Goal: Task Accomplishment & Management: Manage account settings

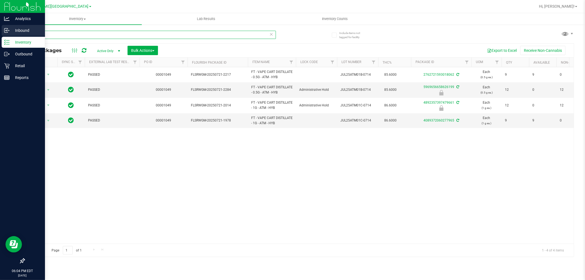
drag, startPoint x: 108, startPoint y: 36, endPoint x: 0, endPoint y: 30, distance: 108.2
click at [0, 32] on div "Analytics Inbound Inventory Outbound Retail Reports 06:04 PM EDT [DATE] 08/27 […" at bounding box center [292, 140] width 585 height 280
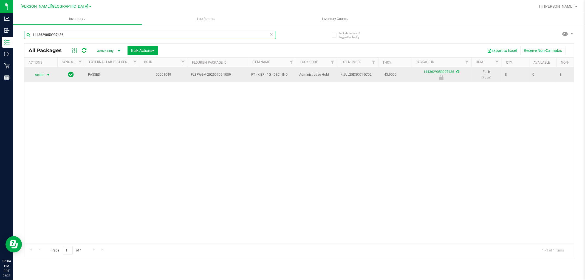
type input "1443629050997436"
click at [49, 73] on span "select" at bounding box center [48, 75] width 4 height 4
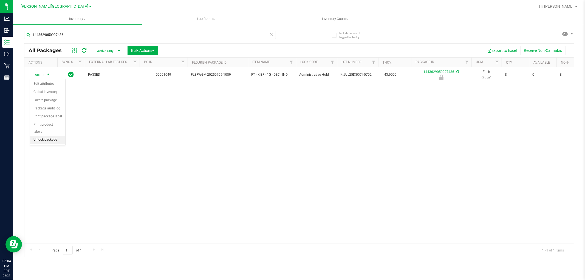
click at [43, 141] on li "Unlock package" at bounding box center [47, 140] width 35 height 8
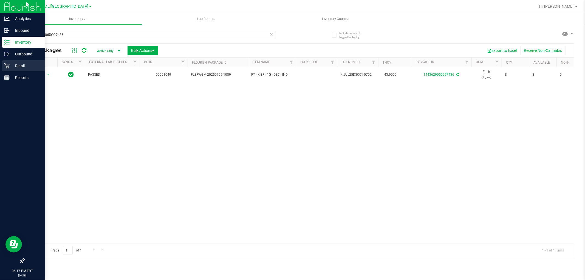
click at [11, 67] on p "Retail" at bounding box center [26, 66] width 33 height 7
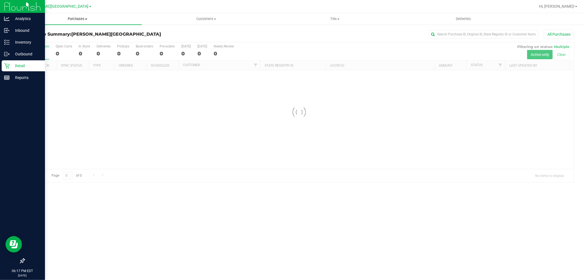
click at [78, 20] on span "Purchases" at bounding box center [77, 18] width 129 height 5
click at [47, 40] on li "Fulfillment" at bounding box center [77, 39] width 129 height 7
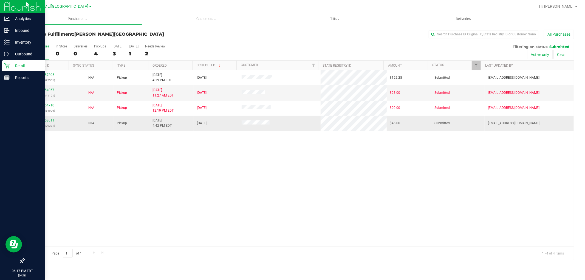
click at [48, 122] on link "11858011" at bounding box center [46, 120] width 15 height 4
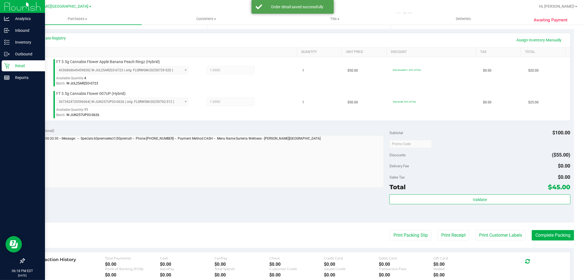
scroll to position [152, 0]
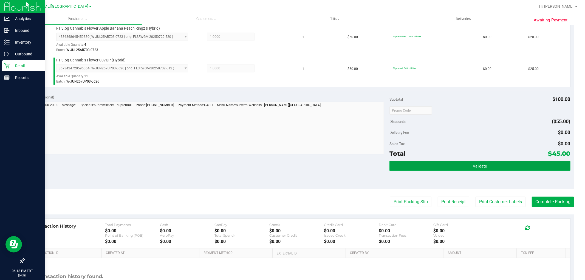
click at [495, 166] on button "Validate" at bounding box center [479, 166] width 181 height 10
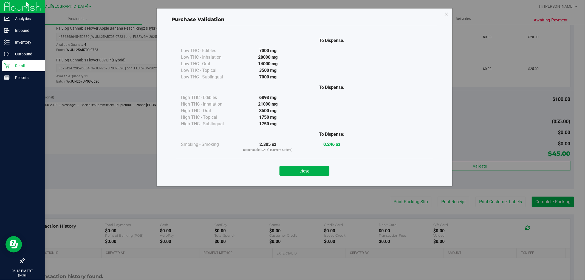
click at [323, 175] on button "Close" at bounding box center [304, 171] width 50 height 10
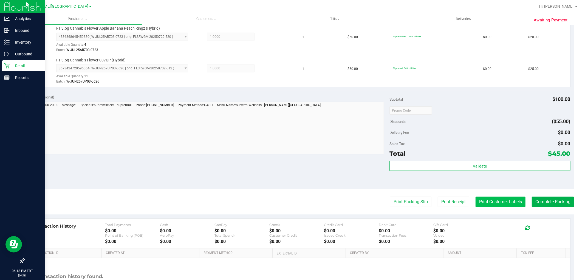
click at [507, 201] on button "Print Customer Labels" at bounding box center [501, 202] width 50 height 10
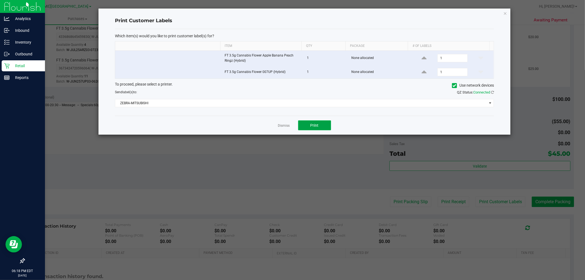
click at [315, 125] on span "Print" at bounding box center [314, 125] width 8 height 4
click at [507, 13] on icon "button" at bounding box center [505, 13] width 4 height 7
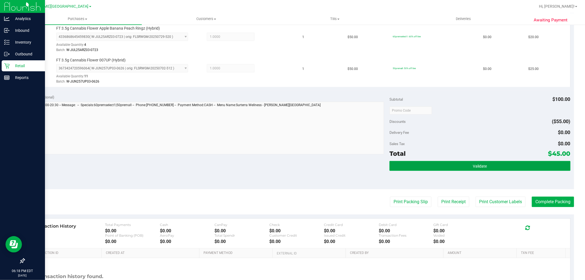
click at [446, 162] on button "Validate" at bounding box center [479, 166] width 181 height 10
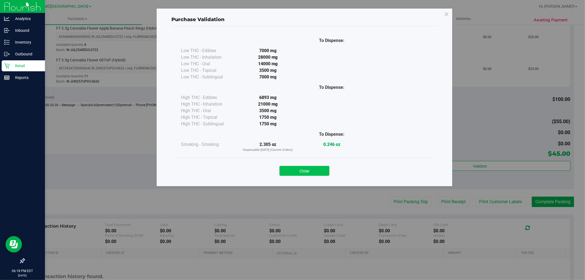
click at [321, 173] on button "Close" at bounding box center [304, 171] width 50 height 10
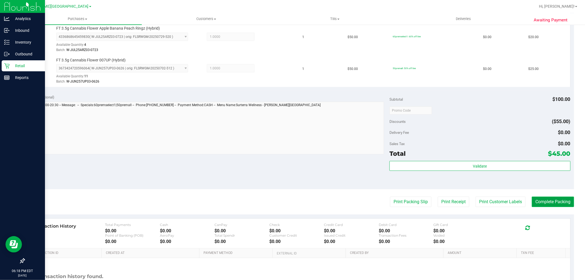
click at [566, 202] on button "Complete Packing" at bounding box center [553, 202] width 42 height 10
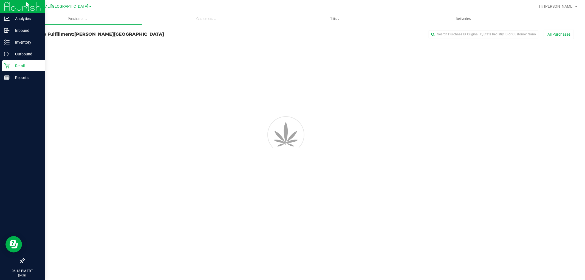
click at [559, 202] on div "Purchases Summary of purchases Fulfillment All purchases Customers All customer…" at bounding box center [299, 146] width 572 height 267
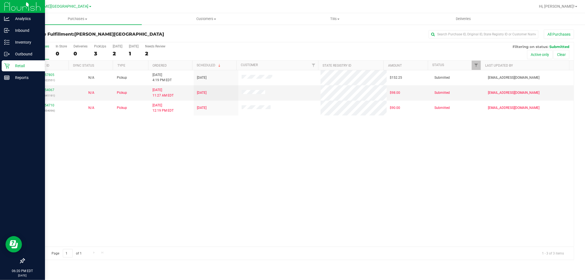
click at [351, 160] on div "11857805 (317522551) N/A Pickup [DATE] 4:19 PM EDT 8/28/2025 $152.25 Submitted …" at bounding box center [298, 158] width 549 height 176
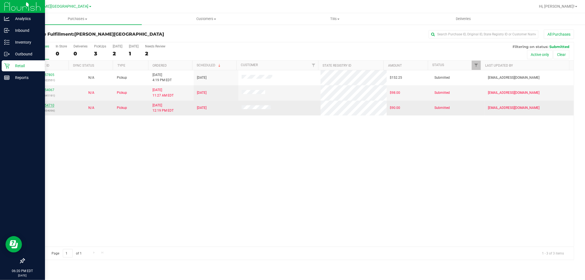
click at [50, 105] on link "11854710" at bounding box center [46, 105] width 15 height 4
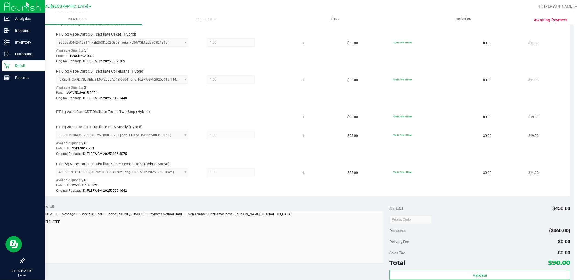
scroll to position [183, 0]
click at [196, 117] on td "FT 1g Vape Cart CDT Distillate Truffle Two Step (Hybrid)" at bounding box center [163, 113] width 271 height 19
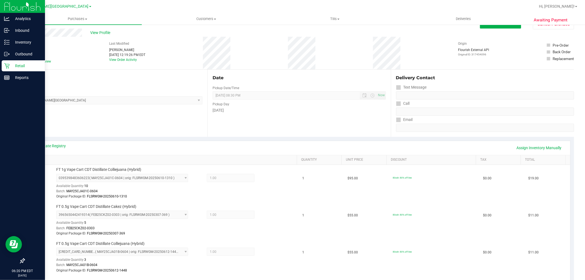
scroll to position [0, 0]
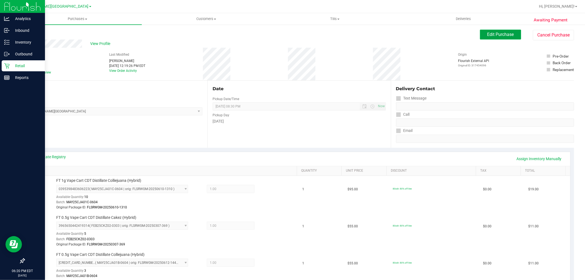
click at [496, 35] on span "Edit Purchase" at bounding box center [500, 34] width 27 height 5
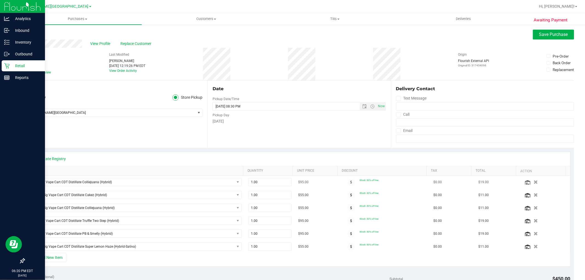
scroll to position [30, 0]
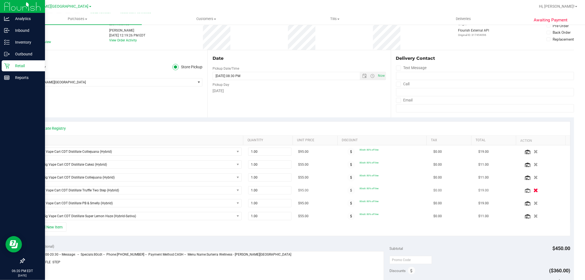
click at [533, 191] on icon "button" at bounding box center [535, 190] width 5 height 4
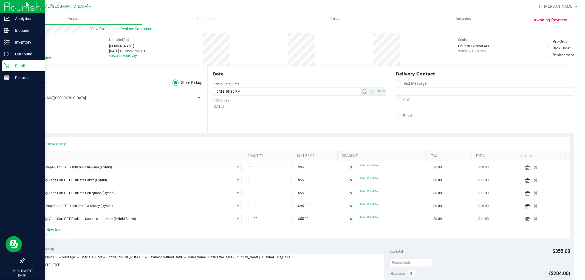
scroll to position [0, 0]
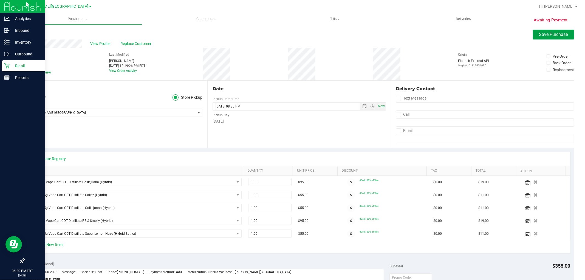
click at [545, 33] on span "Save Purchase" at bounding box center [553, 34] width 29 height 5
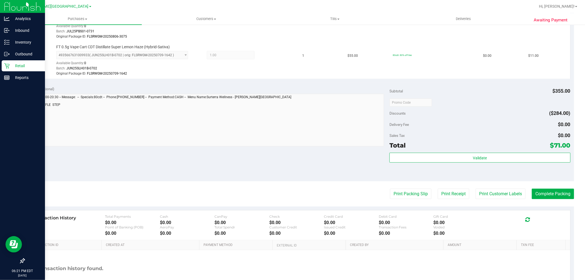
scroll to position [322, 0]
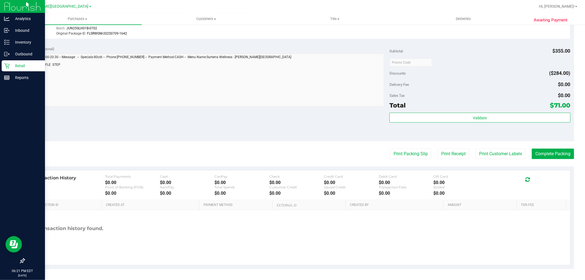
click at [497, 126] on div "Validate" at bounding box center [479, 125] width 181 height 25
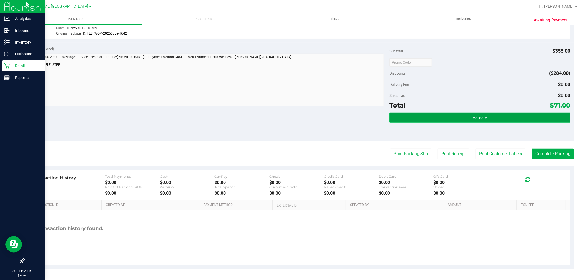
click at [457, 119] on button "Validate" at bounding box center [479, 118] width 181 height 10
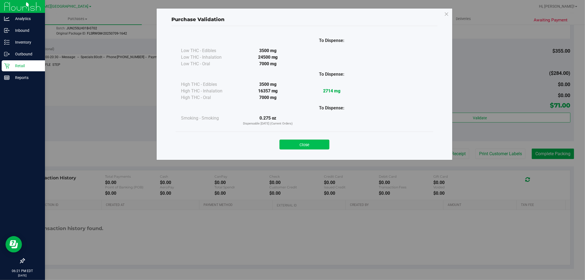
click at [316, 144] on button "Close" at bounding box center [304, 145] width 50 height 10
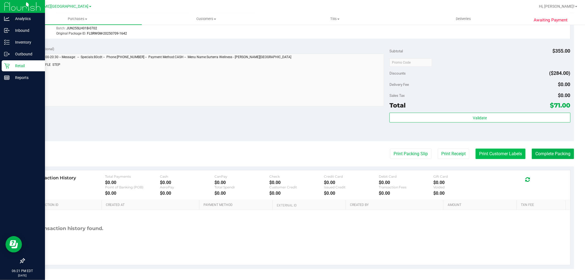
click at [489, 152] on button "Print Customer Labels" at bounding box center [501, 154] width 50 height 10
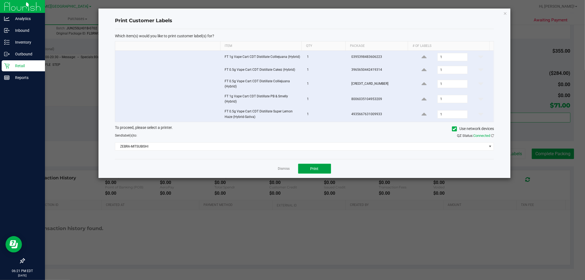
click at [321, 171] on button "Print" at bounding box center [314, 169] width 33 height 10
click at [504, 13] on icon "button" at bounding box center [505, 13] width 4 height 7
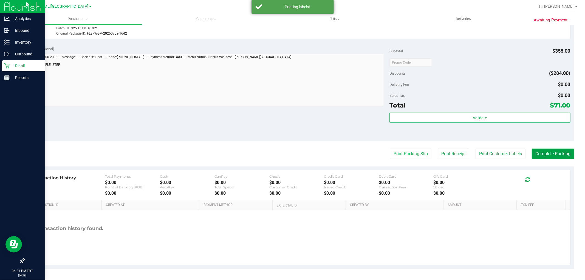
click at [548, 153] on button "Complete Packing" at bounding box center [553, 154] width 42 height 10
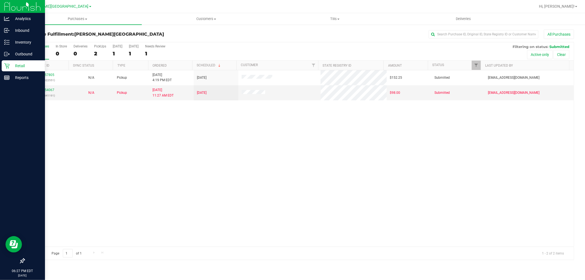
click at [233, 139] on div "11857805 (317522551) N/A Pickup [DATE] 4:19 PM EDT 8/28/2025 $152.25 Submitted …" at bounding box center [298, 158] width 549 height 176
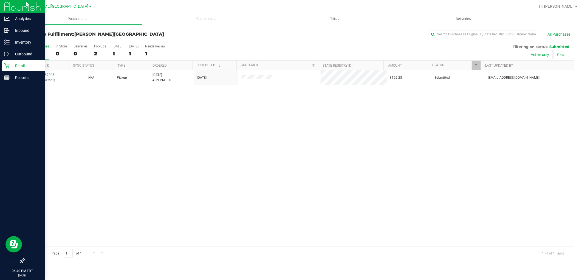
click at [159, 114] on div "11857805 (317522551) N/A Pickup [DATE] 4:19 PM EDT 8/28/2025 $152.25 Submitted …" at bounding box center [298, 158] width 549 height 176
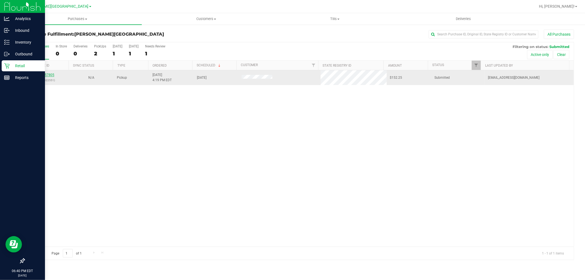
click at [46, 76] on link "11857805" at bounding box center [46, 75] width 15 height 4
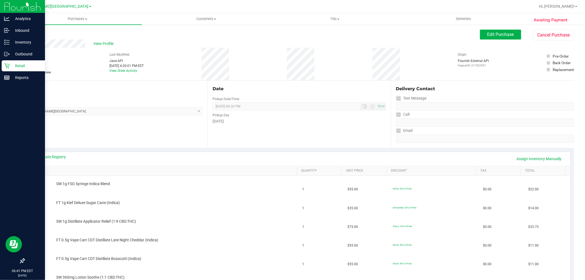
click at [406, 47] on div "View Profile" at bounding box center [252, 43] width 456 height 8
click at [73, 18] on span "Purchases" at bounding box center [77, 18] width 129 height 5
click at [58, 40] on li "Fulfillment" at bounding box center [77, 39] width 129 height 7
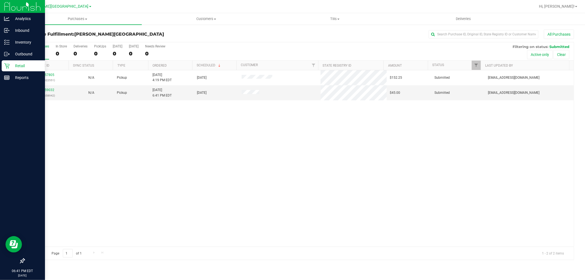
click at [398, 138] on div "11857805 (317522551) N/A Pickup [DATE] 4:19 PM EDT 8/28/2025 $152.25 Submitted …" at bounding box center [298, 158] width 549 height 176
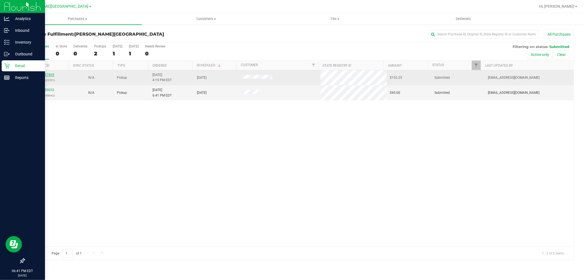
click at [42, 75] on link "11857805" at bounding box center [46, 75] width 15 height 4
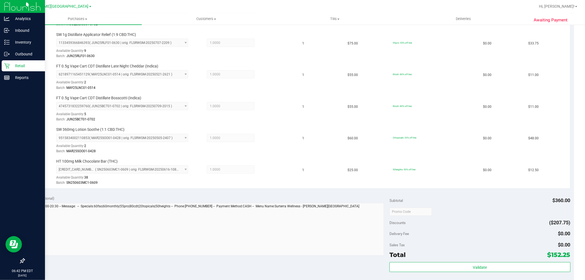
scroll to position [274, 0]
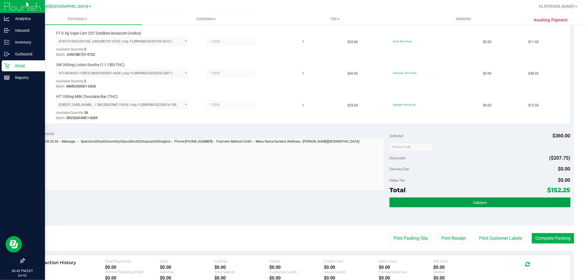
click at [511, 206] on button "Validate" at bounding box center [479, 202] width 181 height 10
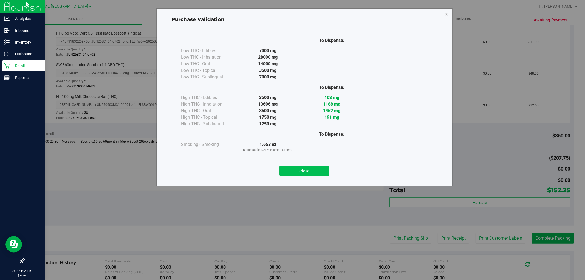
click at [323, 168] on button "Close" at bounding box center [304, 171] width 50 height 10
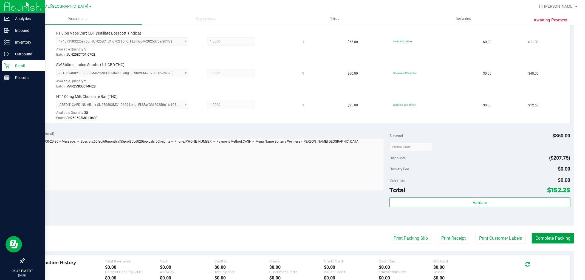
click at [553, 241] on button "Complete Packing" at bounding box center [553, 238] width 42 height 10
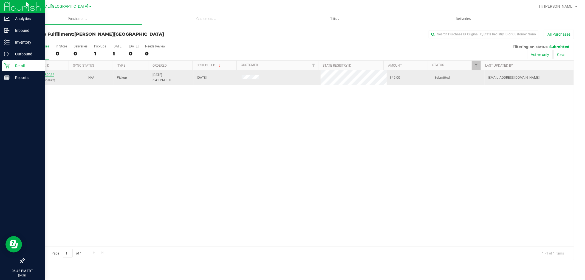
click at [47, 75] on link "11859032" at bounding box center [46, 75] width 15 height 4
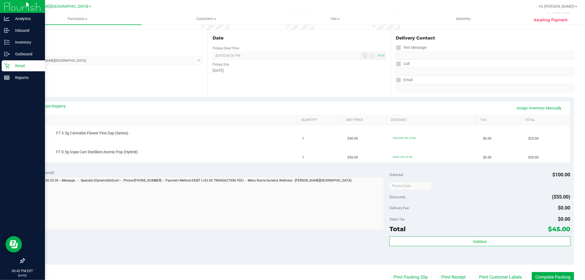
scroll to position [91, 0]
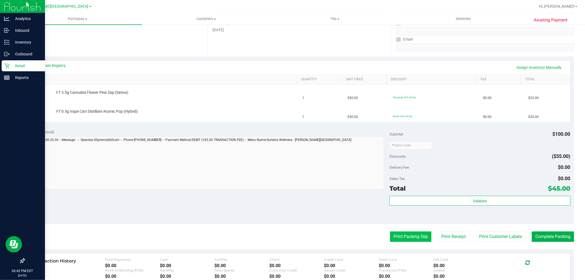
click at [410, 234] on button "Print Packing Slip" at bounding box center [410, 236] width 41 height 10
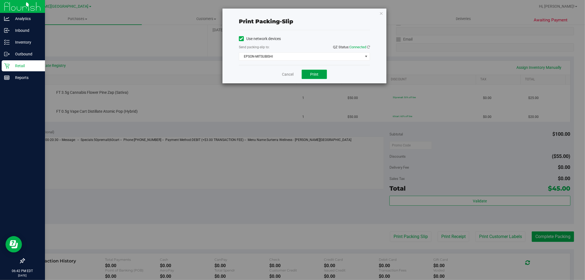
click at [316, 72] on button "Print" at bounding box center [314, 74] width 25 height 9
click at [380, 15] on icon "button" at bounding box center [381, 13] width 4 height 7
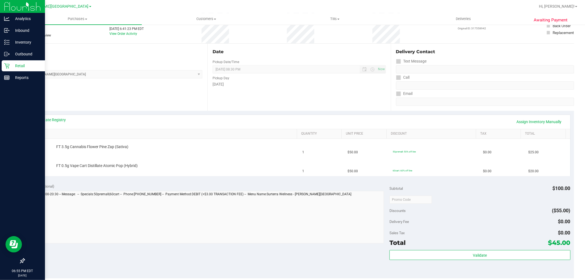
scroll to position [0, 0]
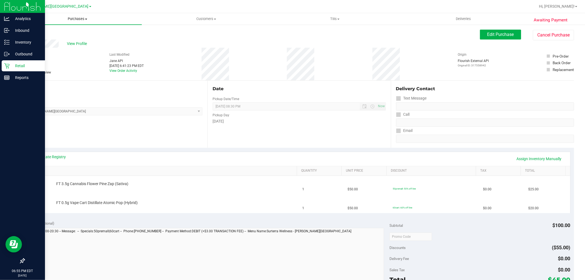
click at [75, 19] on span "Purchases" at bounding box center [77, 18] width 129 height 5
click at [59, 37] on li "Fulfillment" at bounding box center [77, 39] width 129 height 7
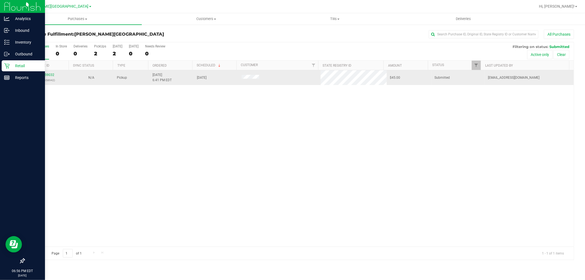
click at [49, 78] on p "(317558942)" at bounding box center [47, 80] width 38 height 5
click at [50, 75] on link "11859032" at bounding box center [46, 75] width 15 height 4
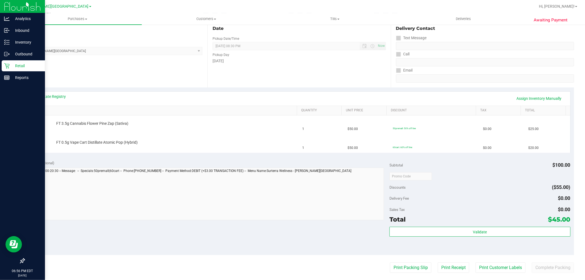
scroll to position [61, 0]
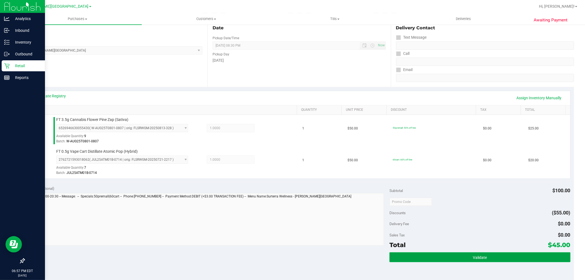
click at [492, 260] on button "Validate" at bounding box center [479, 257] width 181 height 10
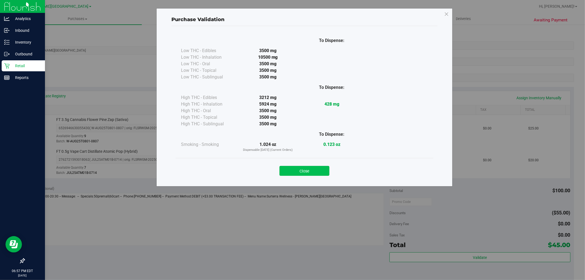
click at [324, 171] on button "Close" at bounding box center [304, 171] width 50 height 10
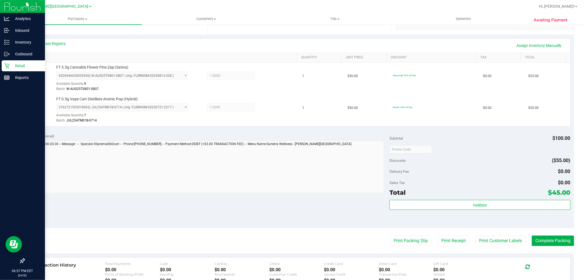
scroll to position [183, 0]
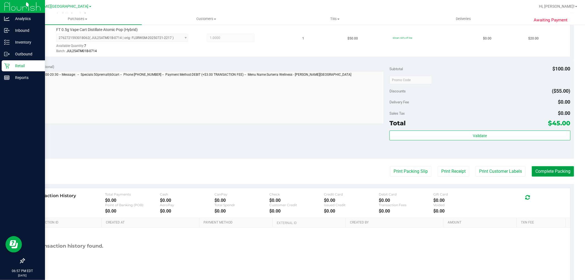
click at [569, 171] on button "Complete Packing" at bounding box center [553, 171] width 42 height 10
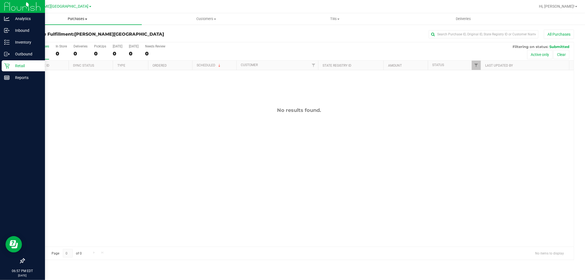
click at [76, 19] on span "Purchases" at bounding box center [77, 18] width 129 height 5
click at [72, 41] on li "Fulfillment" at bounding box center [77, 39] width 129 height 7
click at [217, 135] on div "No results found." at bounding box center [298, 176] width 549 height 213
click at [341, 177] on div "No results found." at bounding box center [298, 176] width 549 height 213
click at [273, 120] on div "No results found." at bounding box center [298, 176] width 549 height 213
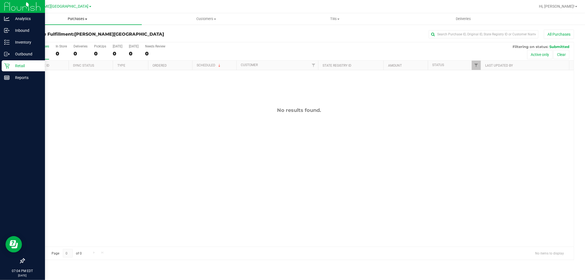
click at [72, 18] on span "Purchases" at bounding box center [77, 18] width 129 height 5
click at [57, 41] on li "Fulfillment" at bounding box center [77, 39] width 129 height 7
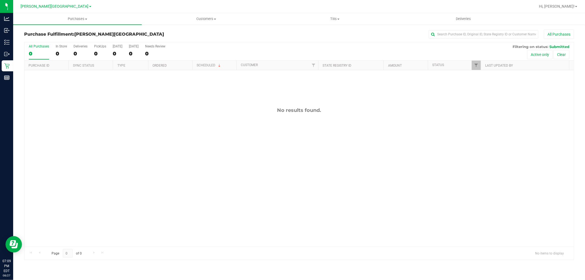
click at [271, 193] on div "No results found." at bounding box center [298, 176] width 549 height 213
click at [71, 15] on uib-tab-heading "Purchases Summary of purchases Fulfillment All purchases" at bounding box center [77, 19] width 129 height 12
click at [69, 33] on li "Summary of purchases" at bounding box center [77, 33] width 129 height 7
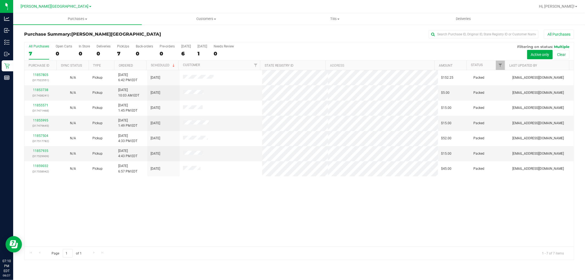
click at [354, 220] on div "11857805 (317522551) N/A Pickup 8/27/2025 6:42 PM EDT 8/28/2025 $152.25 Packed …" at bounding box center [298, 158] width 549 height 176
click at [227, 35] on div "All Purchases" at bounding box center [390, 34] width 367 height 9
click at [288, 203] on div "11857805 (317522551) N/A Pickup 8/27/2025 6:42 PM EDT 8/28/2025 $152.25 Packed …" at bounding box center [298, 158] width 549 height 176
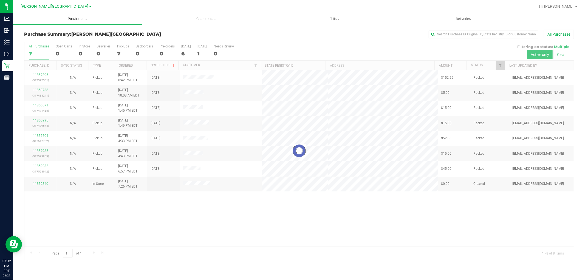
click at [81, 17] on span "Purchases" at bounding box center [77, 18] width 129 height 5
click at [62, 32] on span "Summary of purchases" at bounding box center [41, 33] width 56 height 5
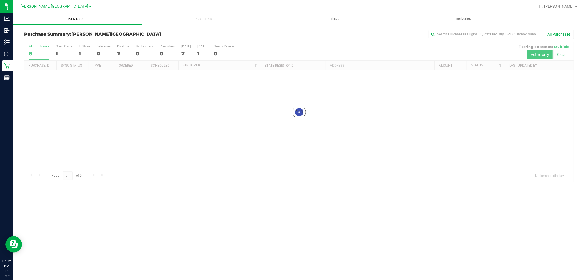
click at [84, 18] on span "Purchases" at bounding box center [77, 18] width 129 height 5
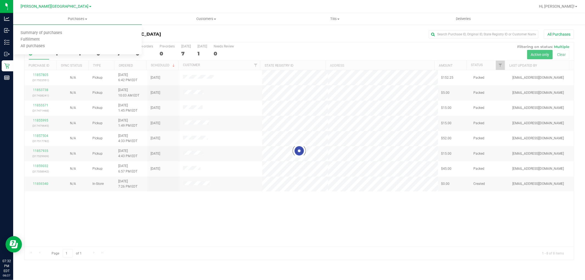
click at [272, 36] on div "All Purchases" at bounding box center [390, 34] width 367 height 9
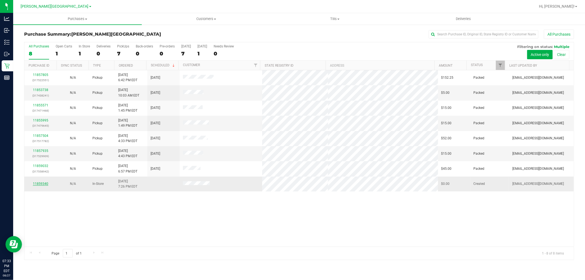
click at [45, 185] on link "11859340" at bounding box center [40, 184] width 15 height 4
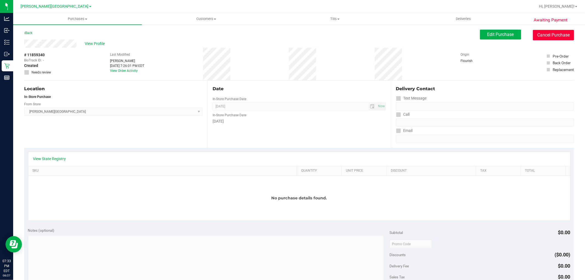
click at [554, 31] on button "Cancel Purchase" at bounding box center [553, 35] width 41 height 10
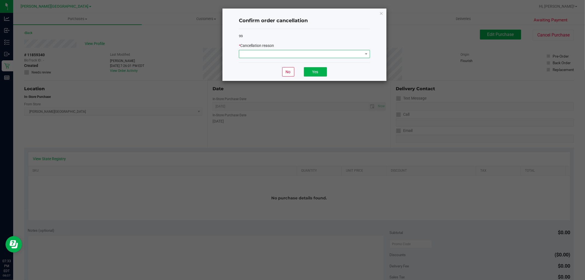
click at [343, 55] on span at bounding box center [301, 54] width 124 height 8
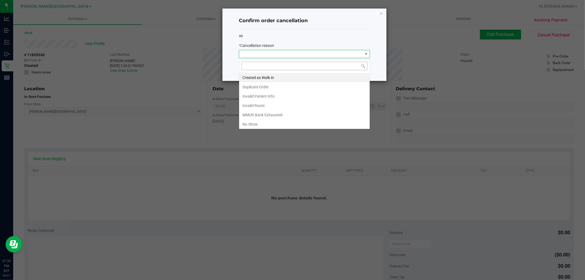
scroll to position [8, 131]
click at [247, 127] on li "No Show" at bounding box center [304, 124] width 131 height 9
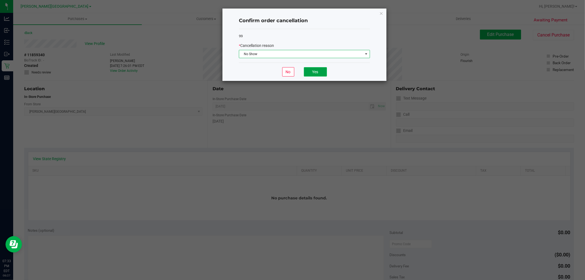
click at [316, 69] on button "Yes" at bounding box center [315, 71] width 23 height 9
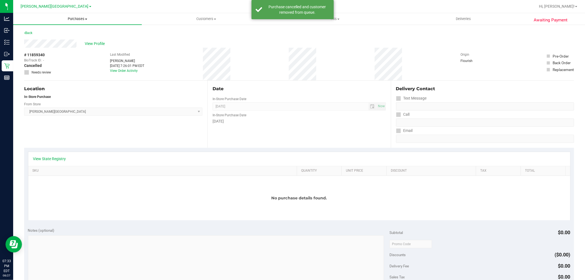
click at [79, 17] on span "Purchases" at bounding box center [77, 18] width 129 height 5
click at [47, 31] on span "Summary of purchases" at bounding box center [41, 33] width 56 height 5
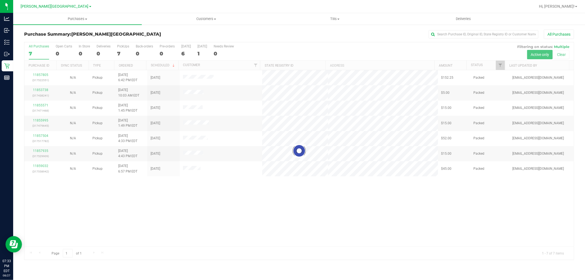
click at [267, 238] on div at bounding box center [298, 150] width 549 height 217
click at [46, 89] on link "11853738" at bounding box center [40, 90] width 15 height 4
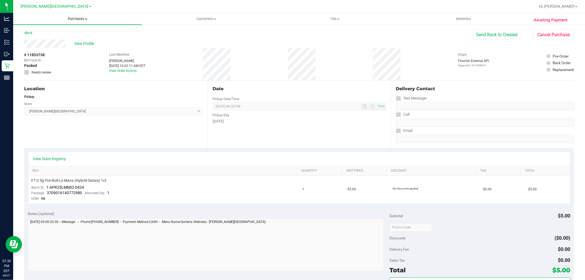
click at [75, 19] on span "Purchases" at bounding box center [77, 18] width 129 height 5
click at [47, 38] on li "Fulfillment" at bounding box center [77, 39] width 129 height 7
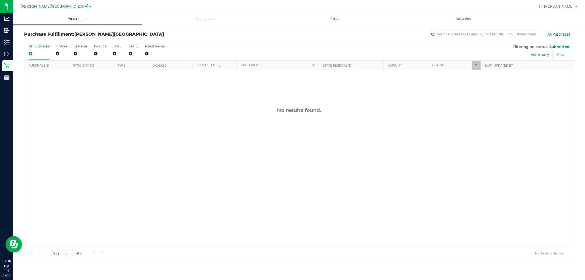
click at [81, 18] on span "Purchases" at bounding box center [77, 18] width 129 height 5
click at [67, 33] on span "Summary of purchases" at bounding box center [41, 33] width 56 height 5
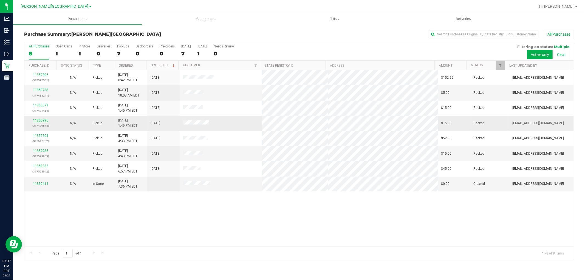
click at [46, 120] on link "11855995" at bounding box center [40, 120] width 15 height 4
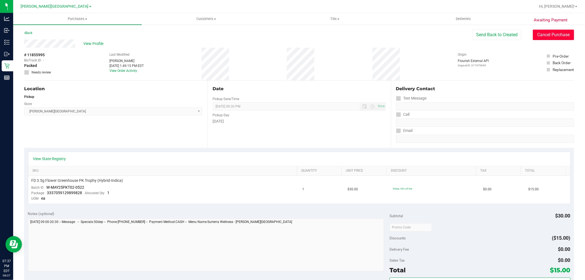
click at [542, 39] on button "Cancel Purchase" at bounding box center [553, 35] width 41 height 10
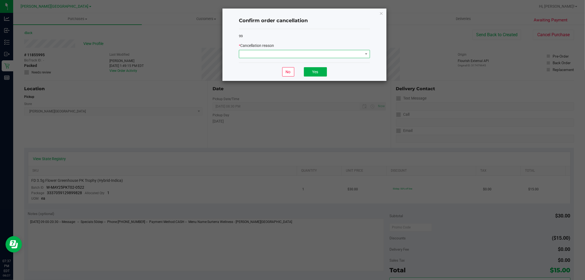
click at [325, 55] on span at bounding box center [301, 54] width 124 height 8
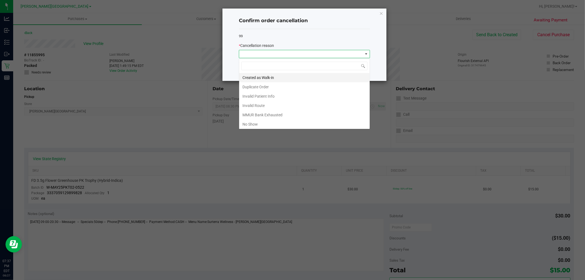
scroll to position [8, 131]
click at [255, 124] on li "No Show" at bounding box center [304, 124] width 131 height 9
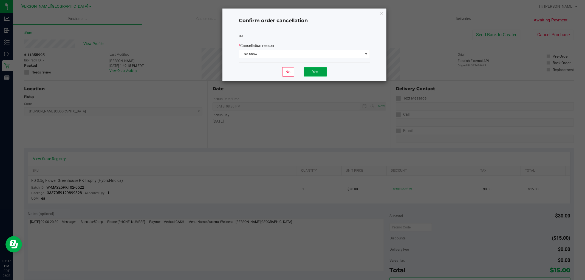
click at [321, 71] on button "Yes" at bounding box center [315, 71] width 23 height 9
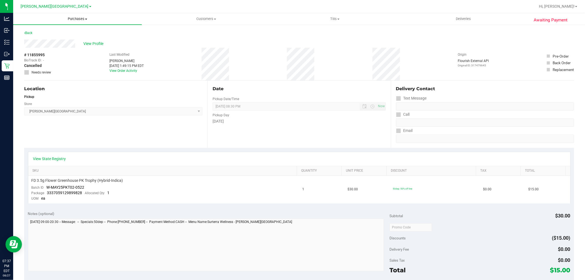
click at [76, 18] on span "Purchases" at bounding box center [77, 18] width 129 height 5
click at [60, 32] on span "Summary of purchases" at bounding box center [41, 33] width 56 height 5
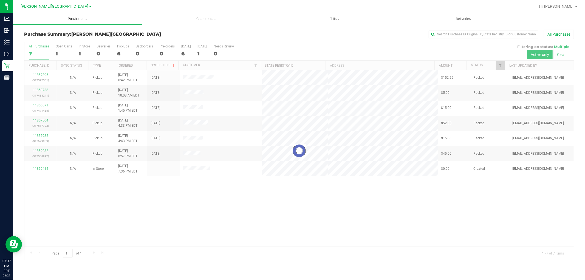
click at [81, 18] on span "Purchases" at bounding box center [77, 18] width 129 height 5
click at [70, 35] on li "Summary of purchases" at bounding box center [77, 33] width 129 height 7
click at [43, 105] on div at bounding box center [298, 150] width 549 height 217
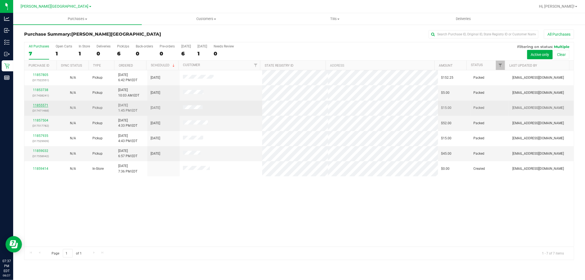
click at [44, 105] on link "11855571" at bounding box center [40, 105] width 15 height 4
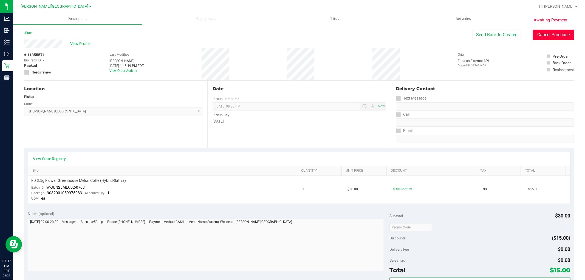
click at [547, 35] on button "Cancel Purchase" at bounding box center [553, 35] width 41 height 10
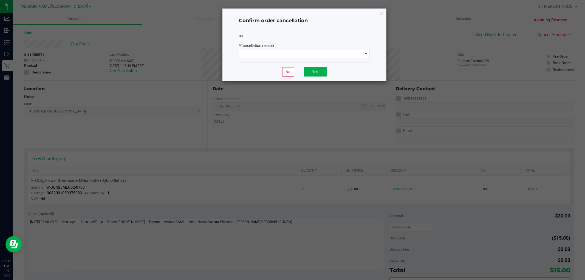
click at [363, 55] on span at bounding box center [366, 54] width 7 height 8
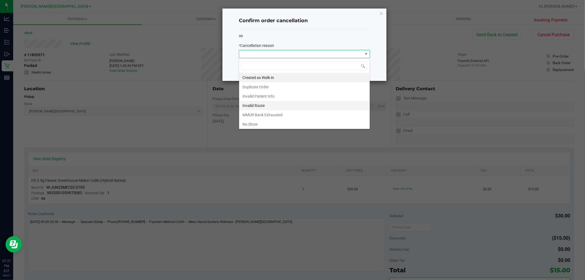
scroll to position [8, 131]
click at [276, 124] on li "No Show" at bounding box center [304, 124] width 131 height 9
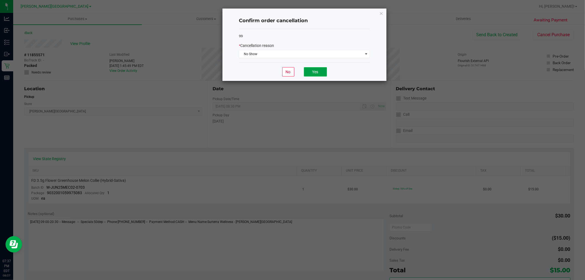
click at [306, 71] on button "Yes" at bounding box center [315, 71] width 23 height 9
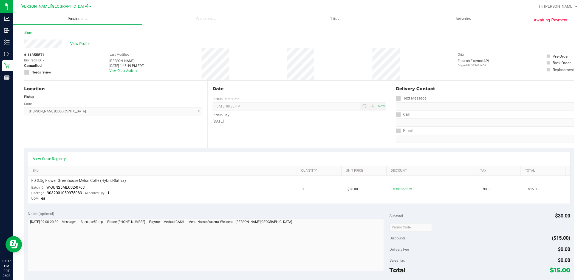
click at [86, 20] on span "Purchases" at bounding box center [77, 18] width 129 height 5
click at [61, 33] on span "Summary of purchases" at bounding box center [41, 33] width 56 height 5
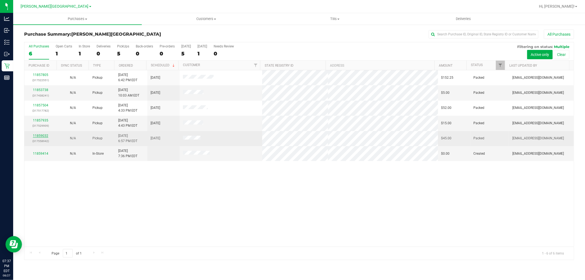
click at [44, 136] on link "11859032" at bounding box center [40, 136] width 15 height 4
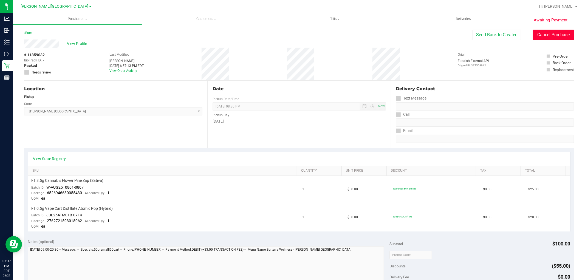
click at [537, 36] on button "Cancel Purchase" at bounding box center [553, 35] width 41 height 10
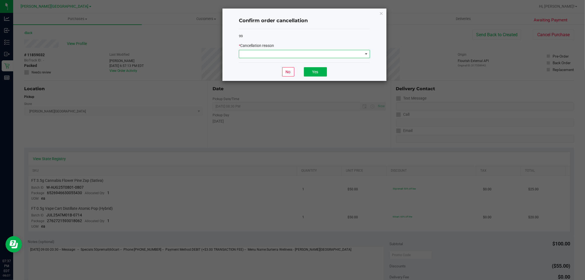
click at [352, 50] on span at bounding box center [304, 54] width 131 height 8
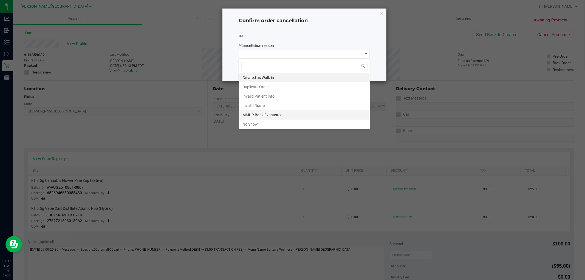
scroll to position [8, 131]
click at [255, 125] on li "No Show" at bounding box center [304, 124] width 131 height 9
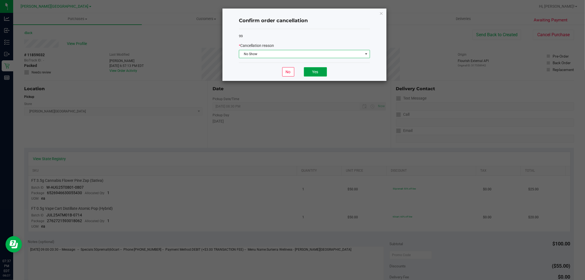
click at [318, 72] on button "Yes" at bounding box center [315, 71] width 23 height 9
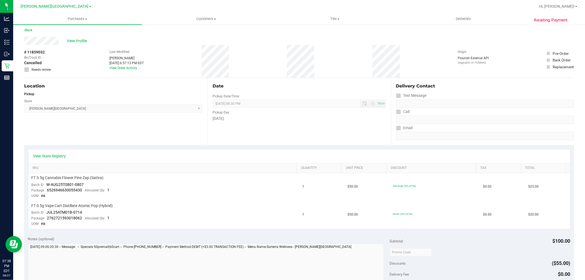
scroll to position [0, 0]
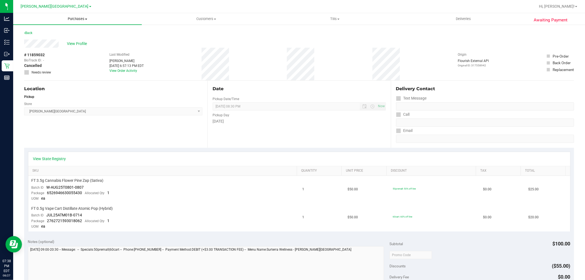
drag, startPoint x: 83, startPoint y: 20, endPoint x: 80, endPoint y: 27, distance: 7.9
click at [83, 20] on span "Purchases" at bounding box center [77, 18] width 129 height 5
click at [63, 32] on span "Summary of purchases" at bounding box center [41, 33] width 56 height 5
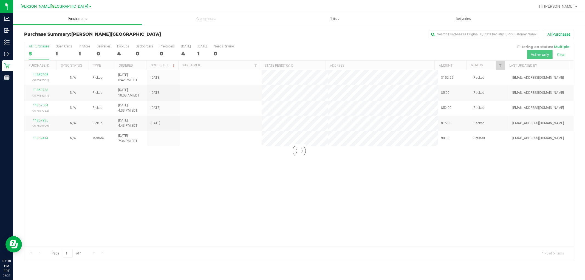
click at [84, 19] on span "Purchases" at bounding box center [77, 18] width 129 height 5
click at [51, 34] on span "Summary of purchases" at bounding box center [41, 33] width 56 height 5
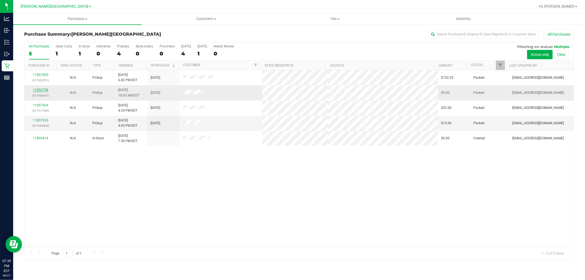
click at [43, 91] on link "11853738" at bounding box center [40, 90] width 15 height 4
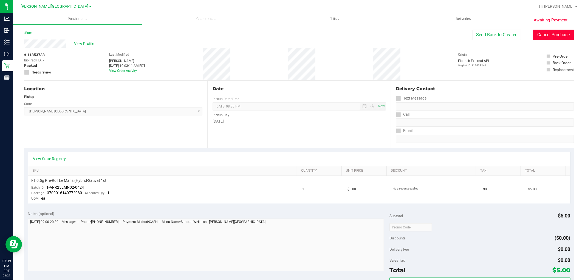
click at [557, 37] on button "Cancel Purchase" at bounding box center [553, 35] width 41 height 10
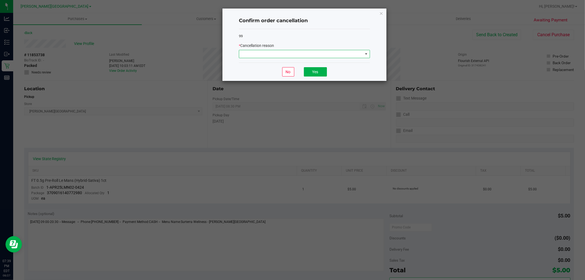
click at [329, 54] on span at bounding box center [301, 54] width 124 height 8
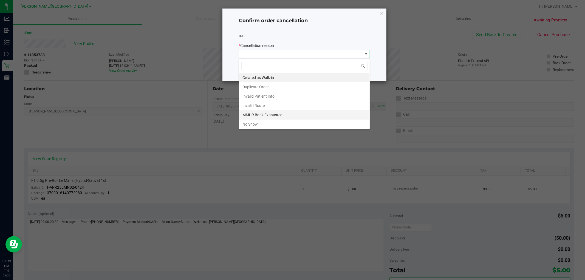
scroll to position [8, 131]
click at [267, 123] on li "No Show" at bounding box center [304, 124] width 131 height 9
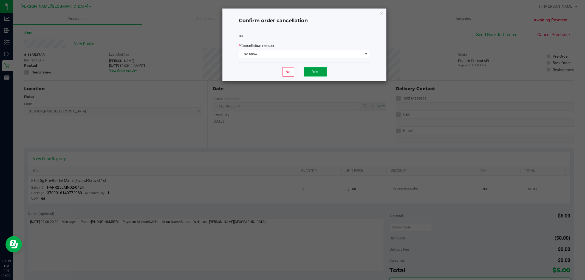
click at [313, 70] on button "Yes" at bounding box center [315, 71] width 23 height 9
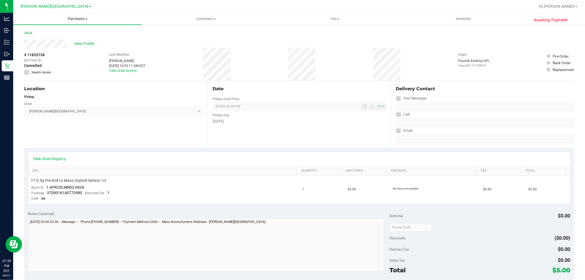
click at [72, 18] on span "Purchases" at bounding box center [77, 18] width 129 height 5
click at [65, 31] on span "Summary of purchases" at bounding box center [41, 33] width 56 height 5
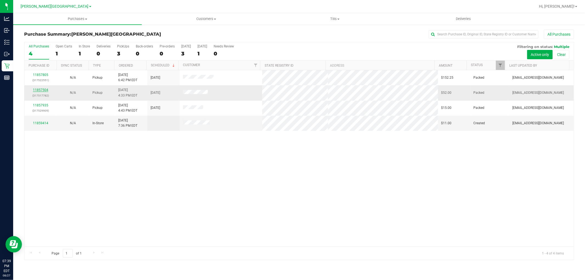
click at [43, 91] on link "11857504" at bounding box center [40, 90] width 15 height 4
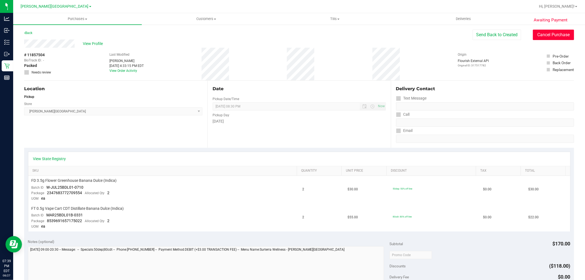
click at [538, 35] on button "Cancel Purchase" at bounding box center [553, 35] width 41 height 10
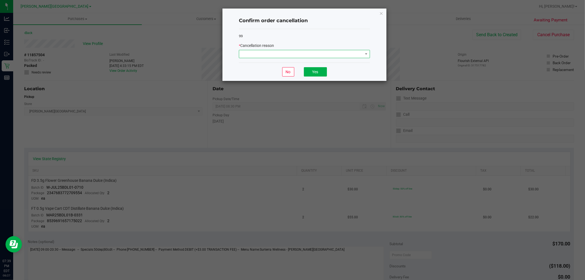
click at [350, 52] on span at bounding box center [301, 54] width 124 height 8
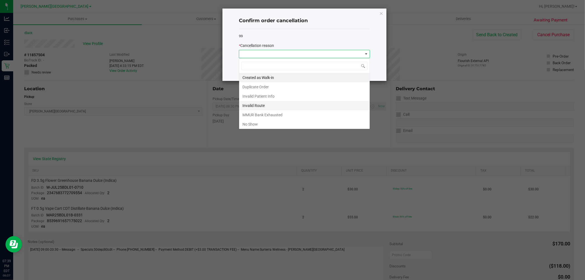
scroll to position [8, 131]
click at [299, 125] on li "No Show" at bounding box center [304, 124] width 131 height 9
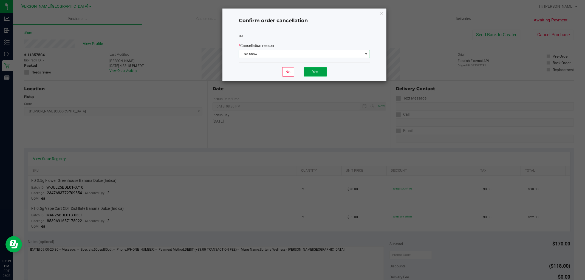
click at [318, 72] on button "Yes" at bounding box center [315, 71] width 23 height 9
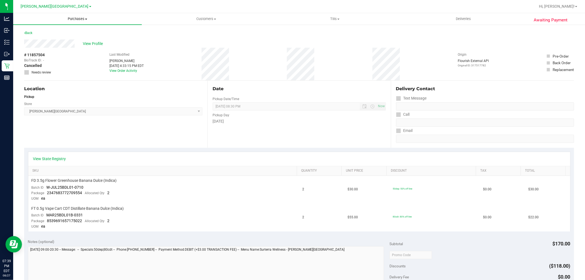
click at [80, 19] on span "Purchases" at bounding box center [77, 18] width 129 height 5
click at [69, 30] on li "Summary of purchases" at bounding box center [77, 33] width 129 height 7
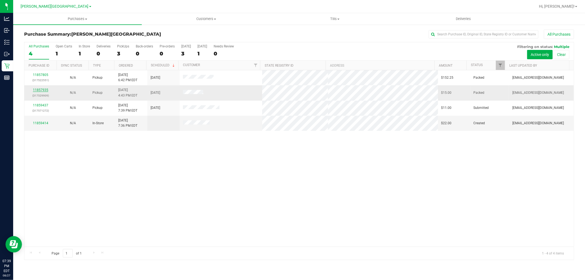
click at [43, 89] on link "11857935" at bounding box center [40, 90] width 15 height 4
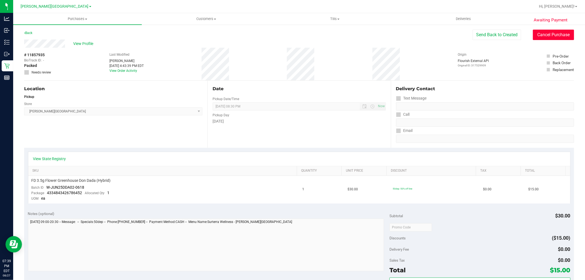
click at [558, 34] on button "Cancel Purchase" at bounding box center [553, 35] width 41 height 10
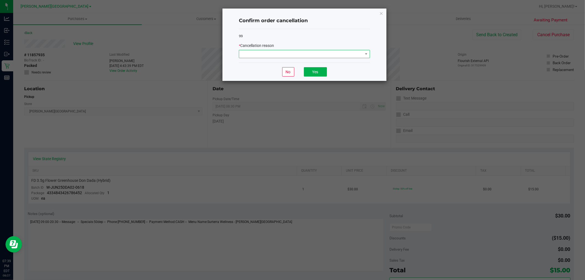
click at [341, 56] on span at bounding box center [301, 54] width 124 height 8
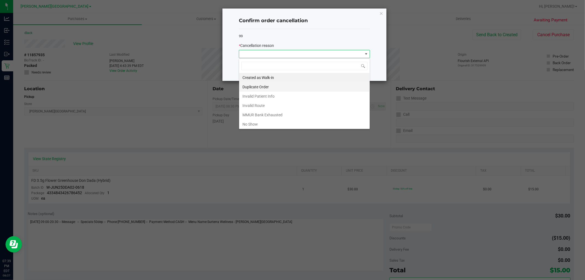
scroll to position [8, 131]
click at [275, 126] on li "No Show" at bounding box center [304, 124] width 131 height 9
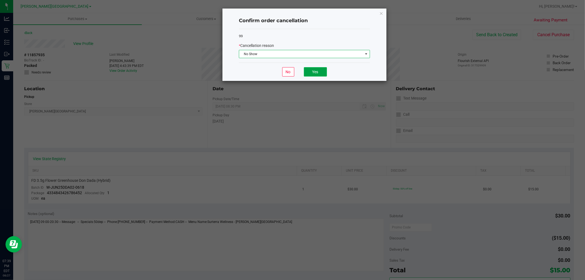
click at [316, 75] on button "Yes" at bounding box center [315, 71] width 23 height 9
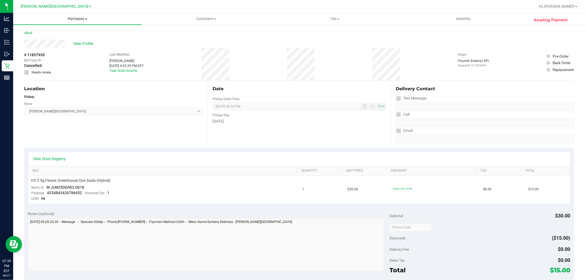
click at [72, 21] on span "Purchases" at bounding box center [77, 18] width 129 height 5
click at [55, 35] on li "Summary of purchases" at bounding box center [77, 33] width 129 height 7
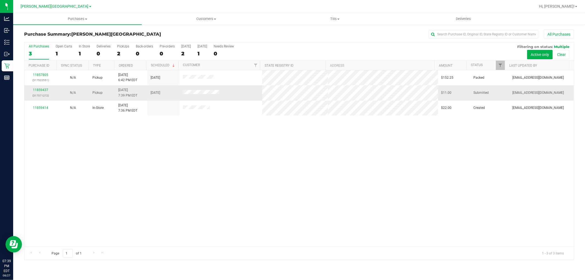
click at [43, 86] on td "11859437 (317571272)" at bounding box center [40, 92] width 32 height 15
click at [43, 91] on link "11859437" at bounding box center [40, 90] width 15 height 4
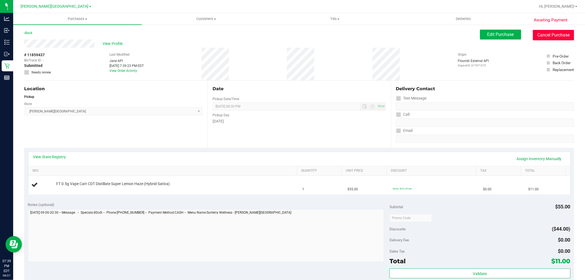
click at [547, 30] on button "Cancel Purchase" at bounding box center [553, 35] width 41 height 10
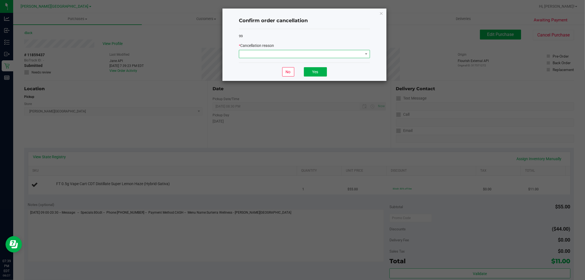
click at [322, 55] on span at bounding box center [301, 54] width 124 height 8
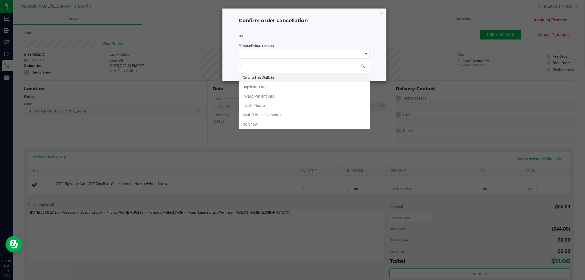
scroll to position [8, 131]
click at [382, 12] on icon "Close" at bounding box center [381, 13] width 4 height 7
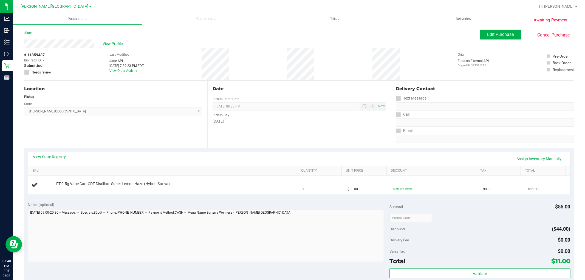
click at [153, 44] on div "View Profile" at bounding box center [252, 43] width 456 height 8
click at [77, 20] on span "Purchases" at bounding box center [77, 18] width 129 height 5
click at [60, 30] on li "Summary of purchases" at bounding box center [77, 33] width 129 height 7
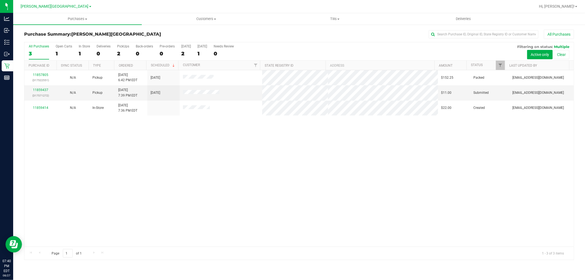
click at [509, 132] on div "11857805 (317522551) N/A Pickup 8/27/2025 6:42 PM EDT 8/28/2025 $152.25 Packed …" at bounding box center [298, 158] width 549 height 176
click at [383, 190] on div "11857805 (317522551) N/A Pickup 8/27/2025 6:42 PM EDT 8/28/2025 $152.25 Packed …" at bounding box center [298, 158] width 549 height 176
click at [442, 141] on div "11857805 (317522551) N/A Pickup 8/27/2025 6:42 PM EDT 8/28/2025 $152.25 Packed …" at bounding box center [298, 158] width 549 height 176
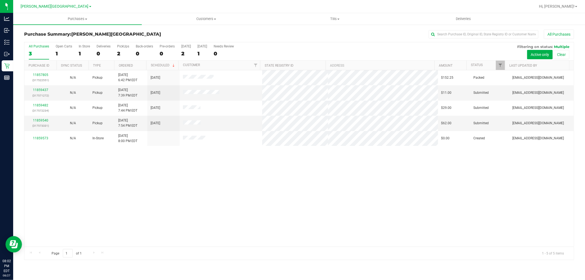
click at [227, 216] on div "11857805 (317522551) N/A Pickup 8/27/2025 6:42 PM EDT 8/28/2025 $152.25 Packed …" at bounding box center [298, 158] width 549 height 176
click at [75, 17] on span "Purchases" at bounding box center [77, 18] width 129 height 5
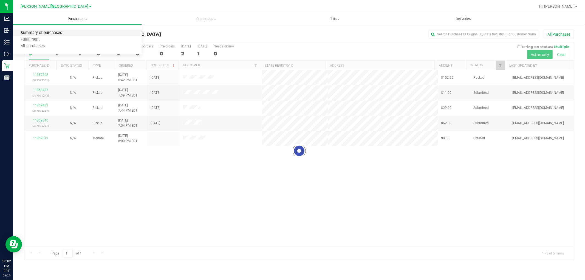
click at [49, 32] on span "Summary of purchases" at bounding box center [41, 33] width 56 height 5
click at [104, 34] on li "Summary of purchases" at bounding box center [77, 33] width 129 height 7
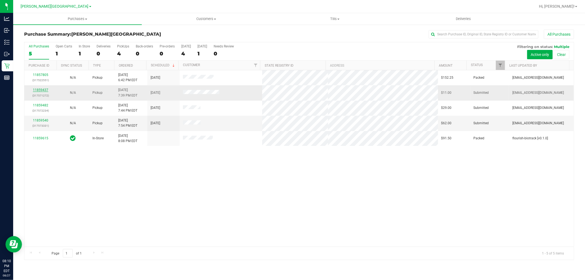
click at [37, 89] on link "11859437" at bounding box center [40, 90] width 15 height 4
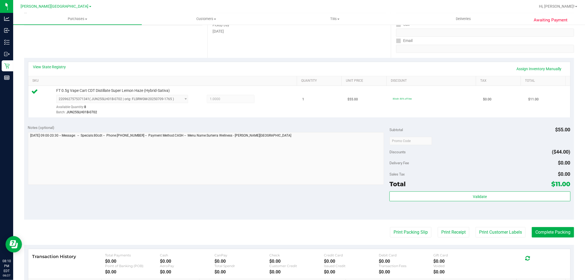
scroll to position [91, 0]
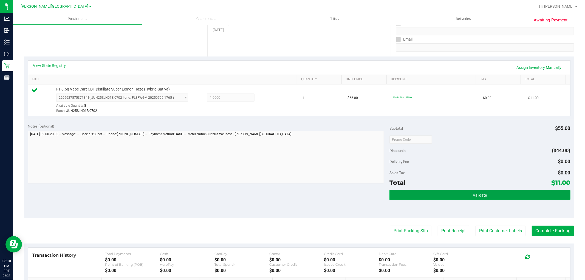
click at [457, 193] on button "Validate" at bounding box center [479, 195] width 181 height 10
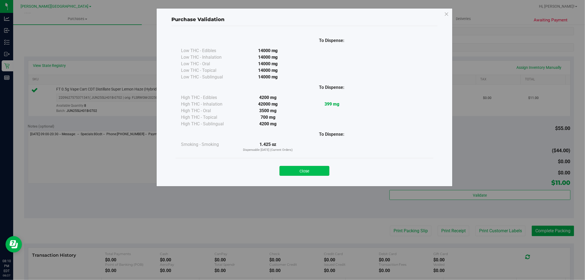
click at [321, 174] on button "Close" at bounding box center [304, 171] width 50 height 10
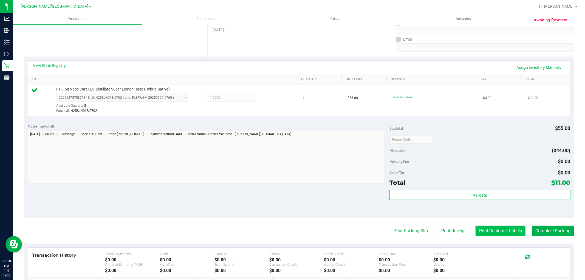
click at [479, 231] on button "Print Customer Labels" at bounding box center [501, 231] width 50 height 10
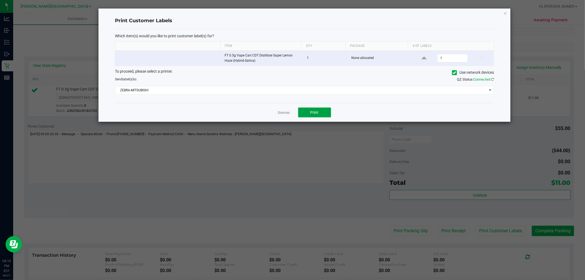
click at [323, 117] on button "Print" at bounding box center [314, 113] width 33 height 10
click at [505, 13] on icon "button" at bounding box center [505, 13] width 4 height 7
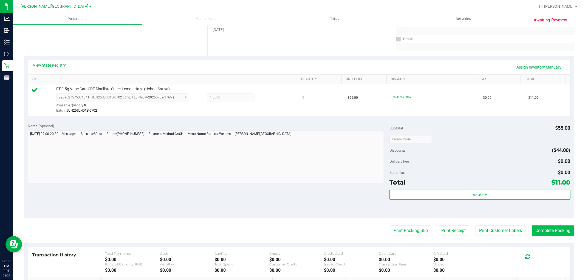
scroll to position [122, 0]
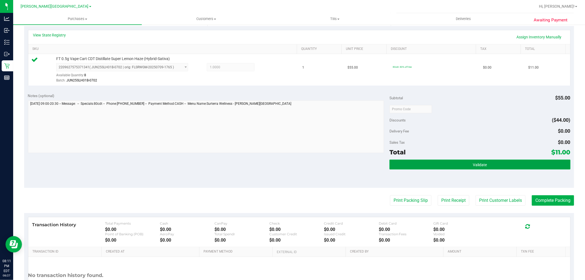
click at [519, 165] on button "Validate" at bounding box center [479, 165] width 181 height 10
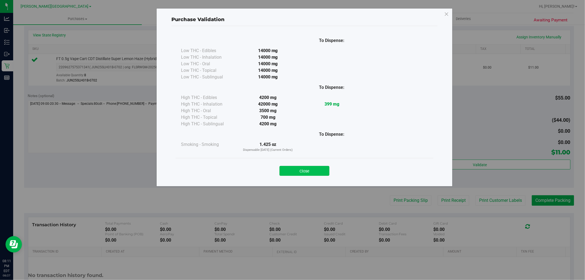
click at [303, 168] on button "Close" at bounding box center [304, 171] width 50 height 10
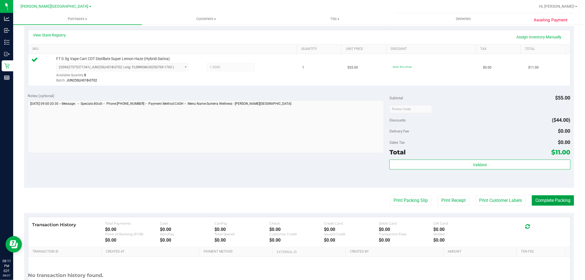
click at [546, 202] on button "Complete Packing" at bounding box center [553, 200] width 42 height 10
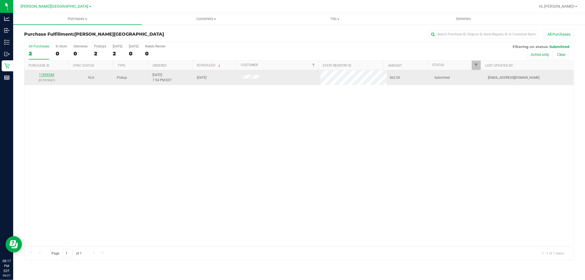
click at [52, 75] on link "11859540" at bounding box center [46, 75] width 15 height 4
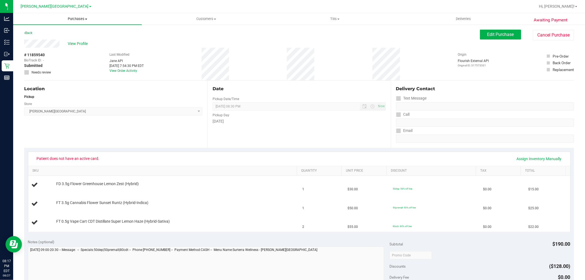
click at [77, 19] on span "Purchases" at bounding box center [77, 18] width 129 height 5
click at [34, 39] on span "Fulfillment" at bounding box center [30, 39] width 34 height 5
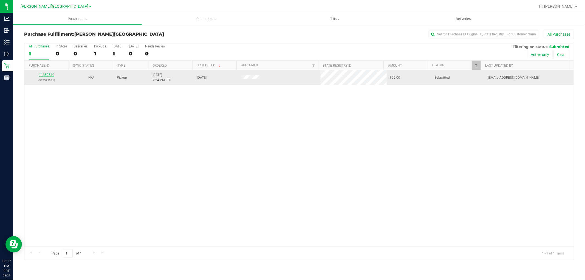
click at [50, 74] on link "11859540" at bounding box center [46, 75] width 15 height 4
